Goal: Check status: Check status

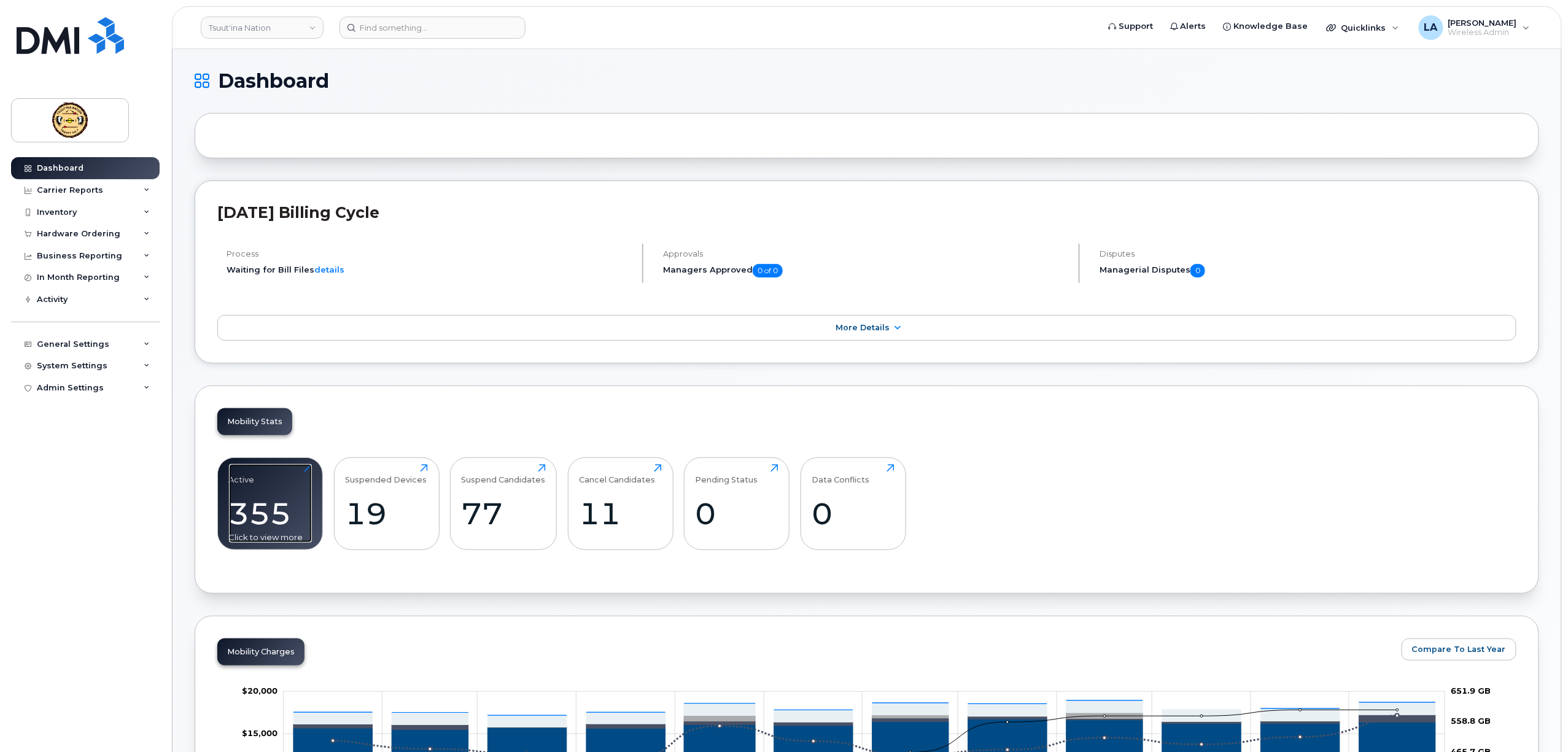
click at [291, 512] on div "355" at bounding box center [270, 514] width 83 height 36
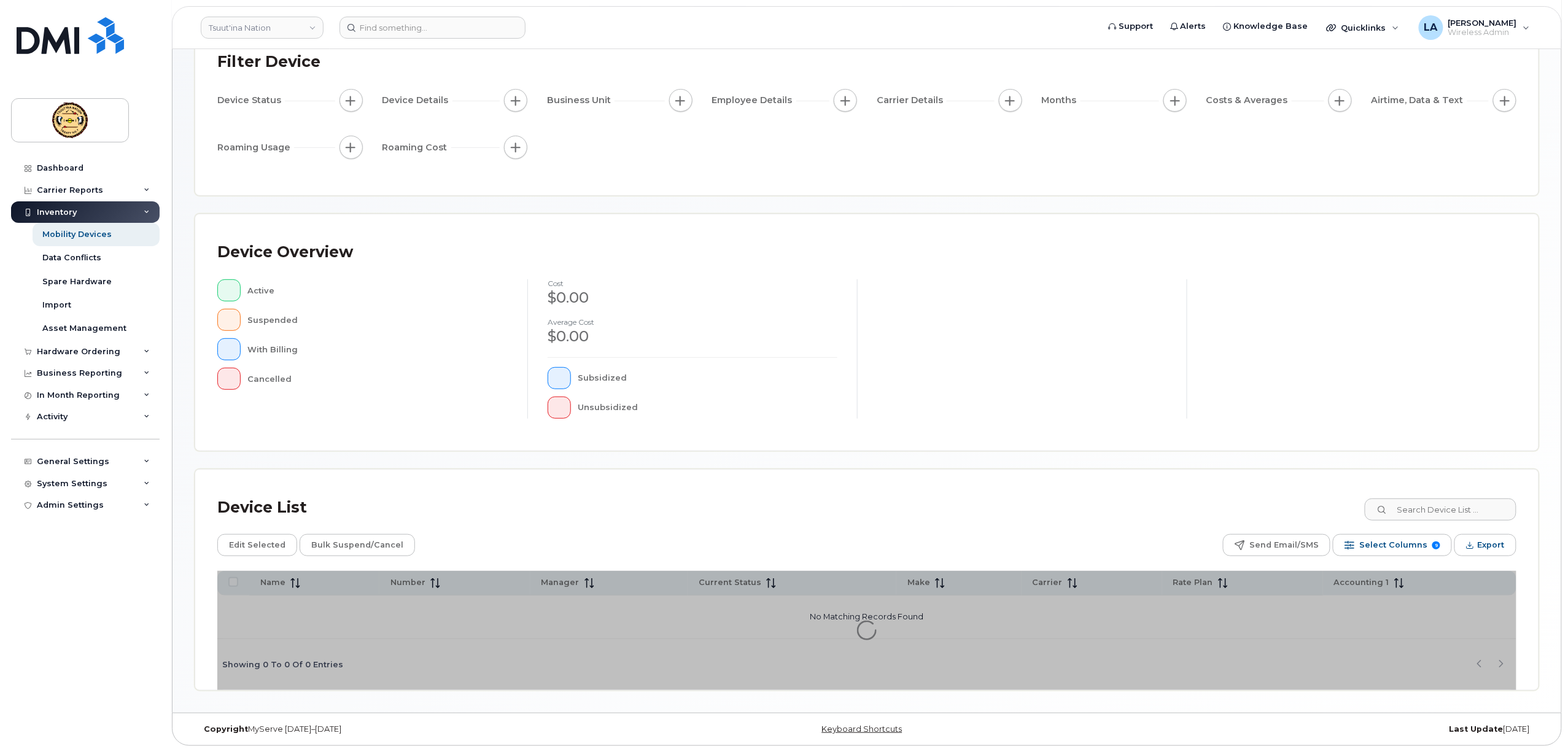
scroll to position [93, 0]
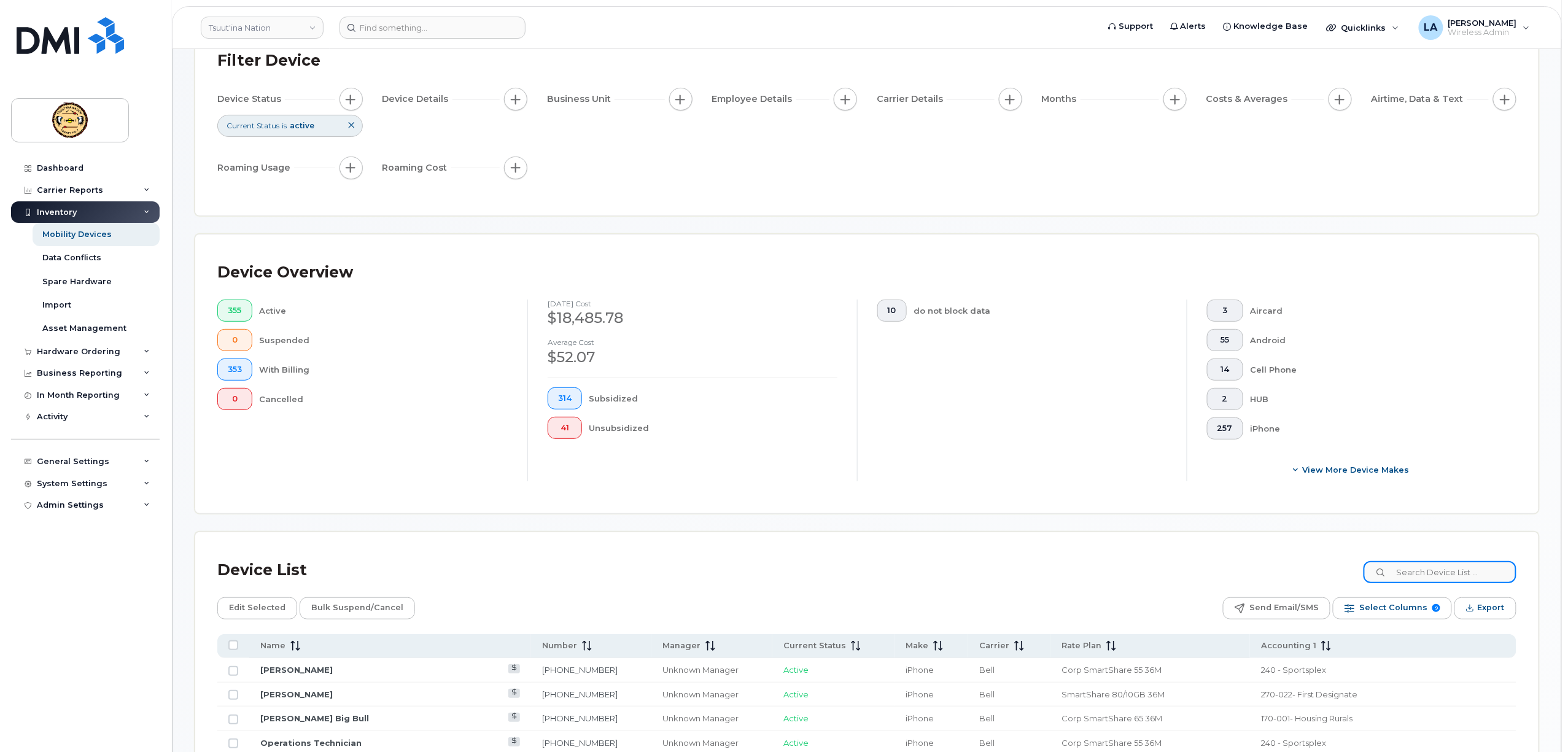
click at [1434, 563] on input at bounding box center [1440, 572] width 153 height 22
paste input "5874379863"
type input "5874379863"
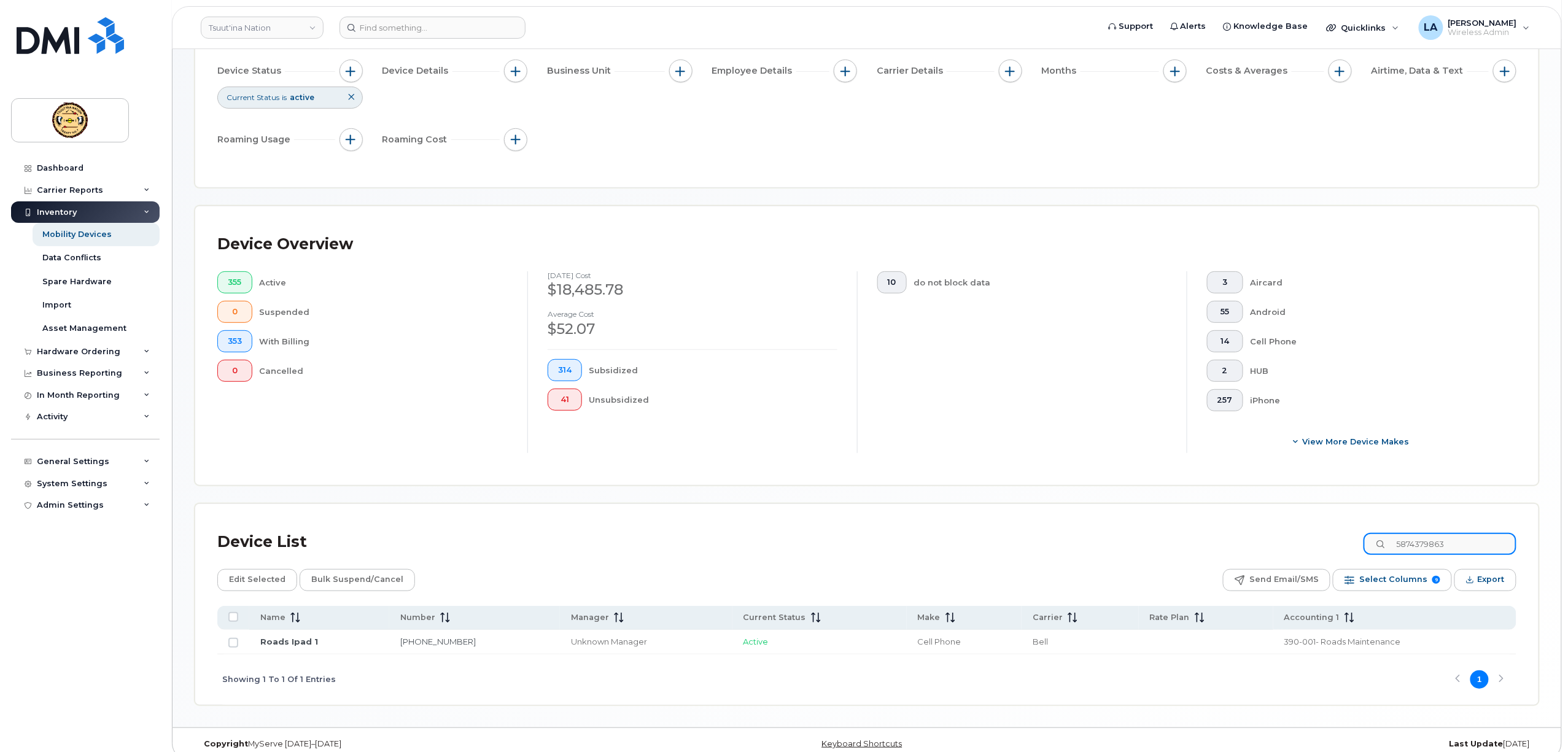
scroll to position [138, 0]
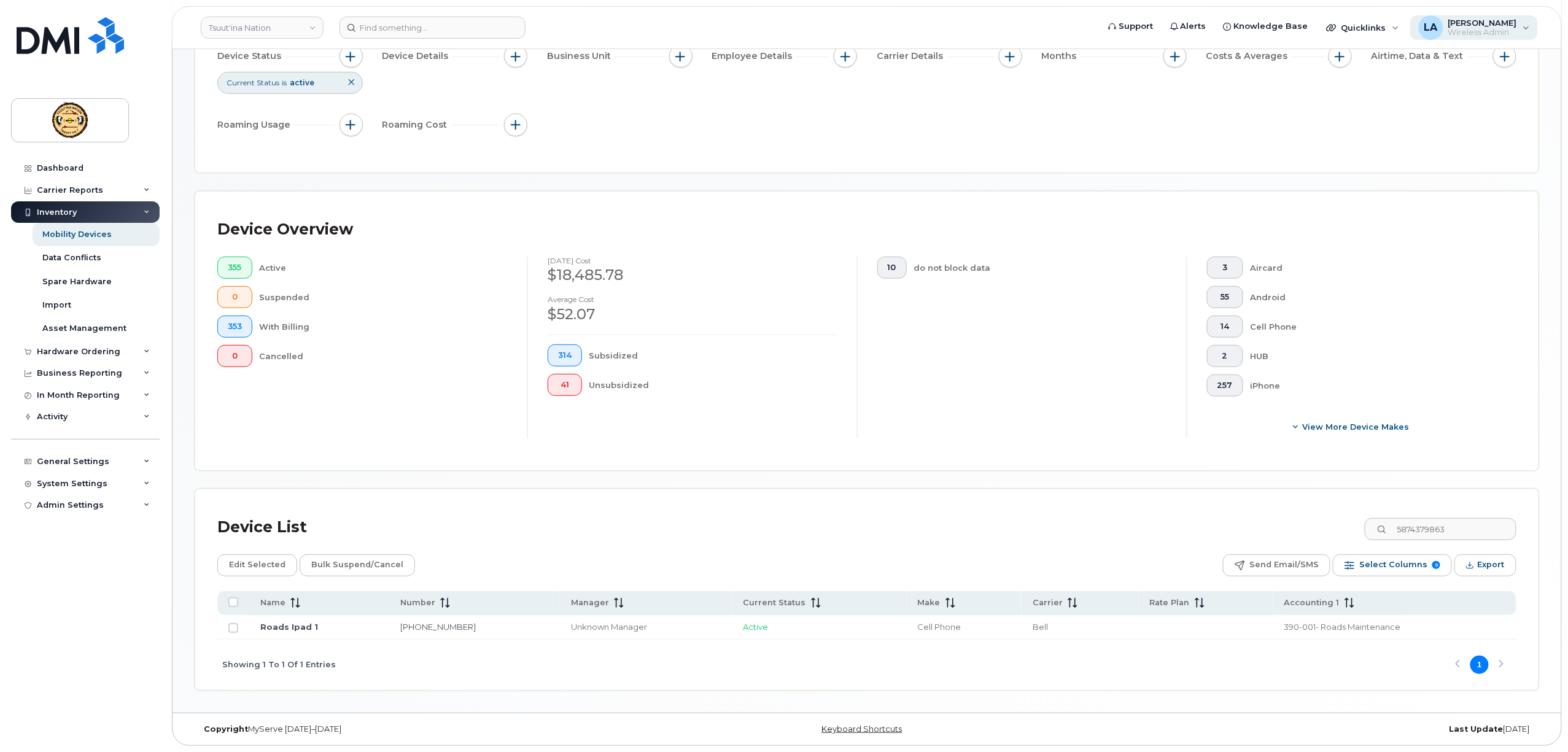
click at [1486, 20] on span "[PERSON_NAME]" at bounding box center [1482, 23] width 69 height 9
click at [1398, 124] on div "Sign out" at bounding box center [1449, 126] width 177 height 23
